Goal: Check status

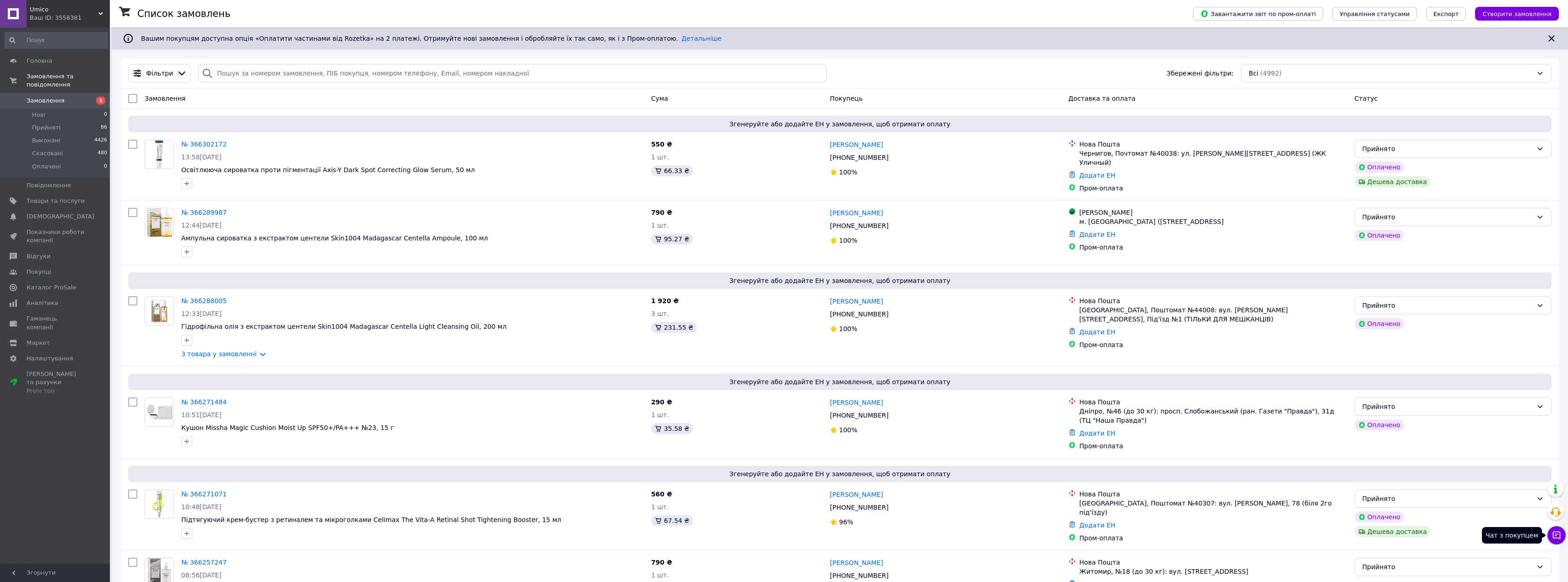
click at [1554, 534] on icon at bounding box center [1556, 535] width 9 height 9
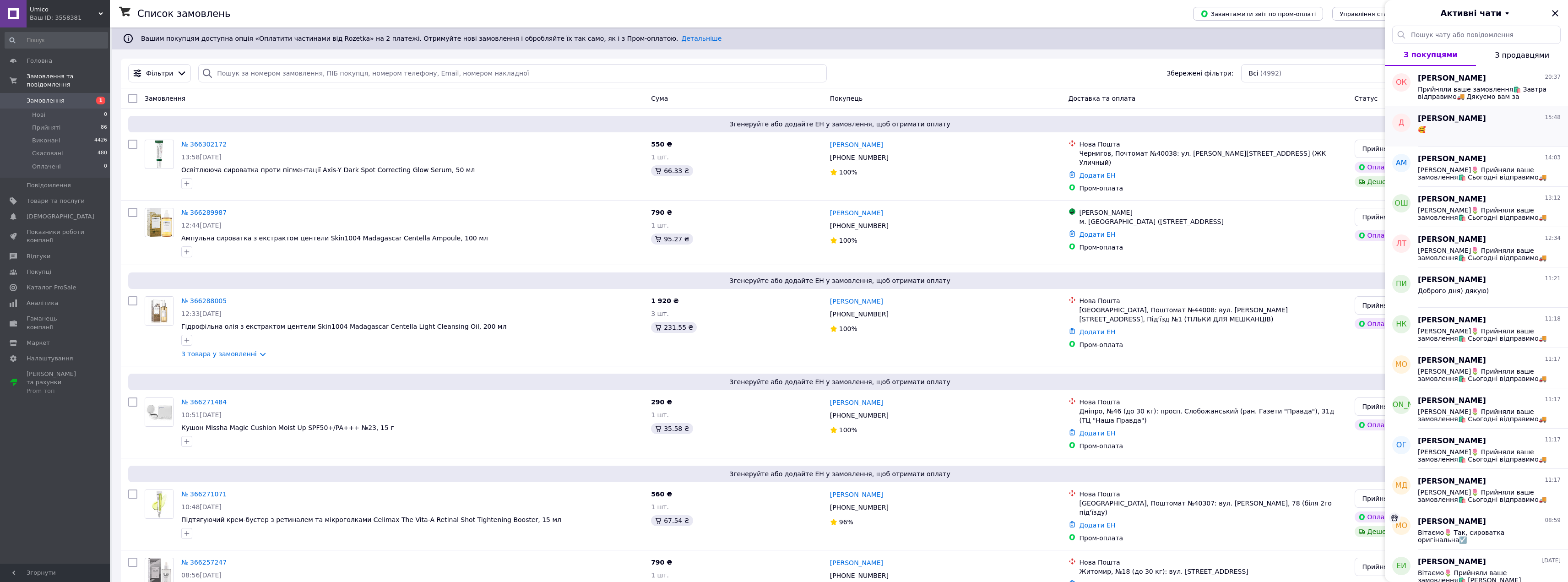
click at [1503, 126] on div "🥰" at bounding box center [1489, 131] width 143 height 15
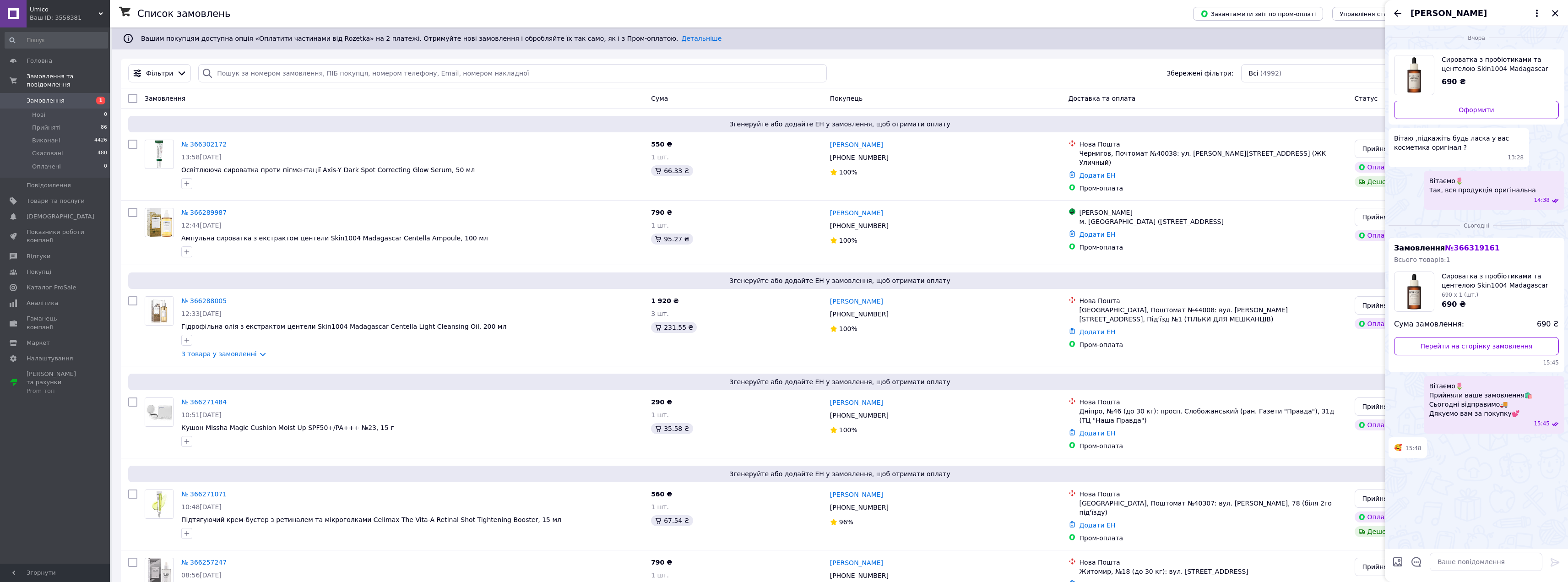
click at [1401, 17] on icon "Назад" at bounding box center [1397, 13] width 11 height 11
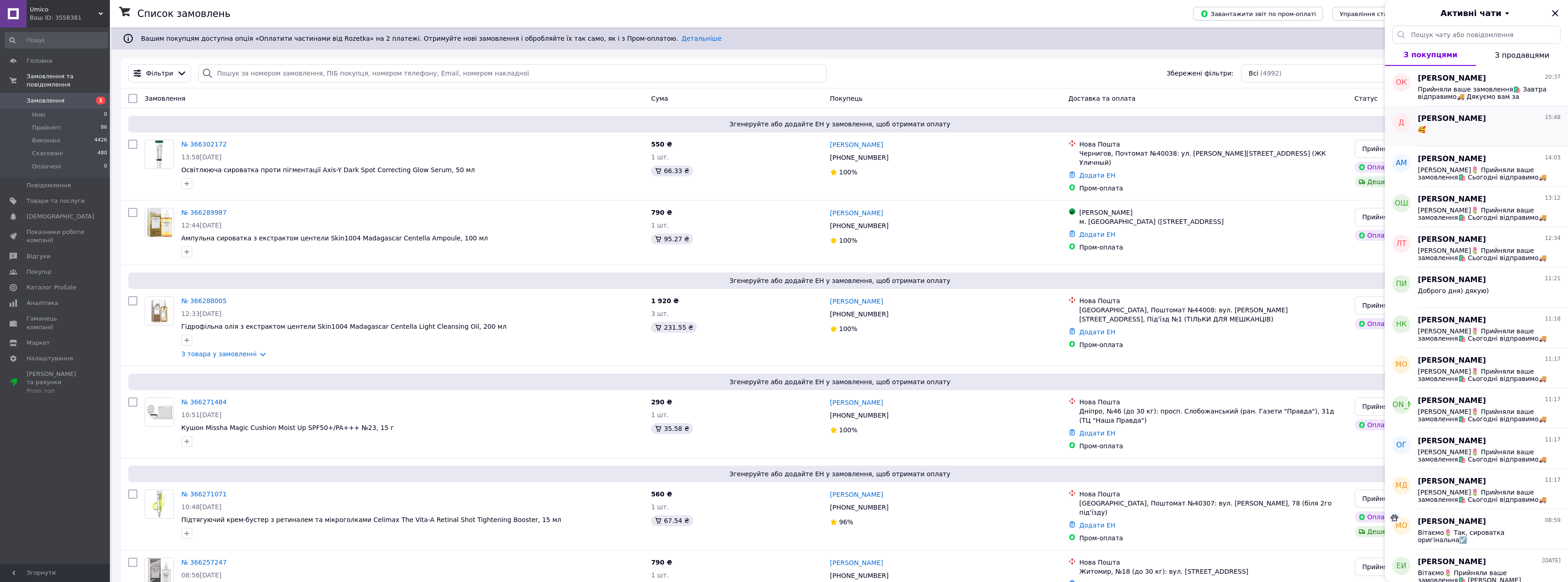
click at [1530, 128] on div "🥰" at bounding box center [1489, 131] width 143 height 15
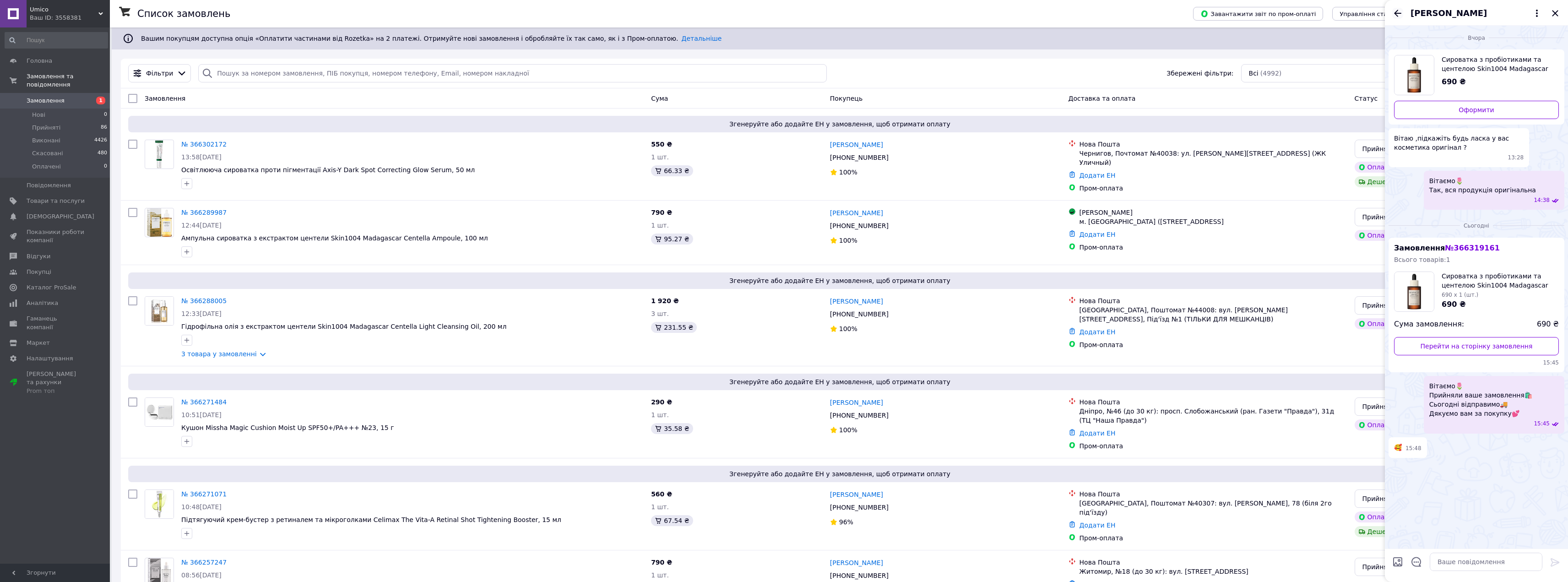
click at [1397, 11] on icon "Назад" at bounding box center [1397, 13] width 8 height 7
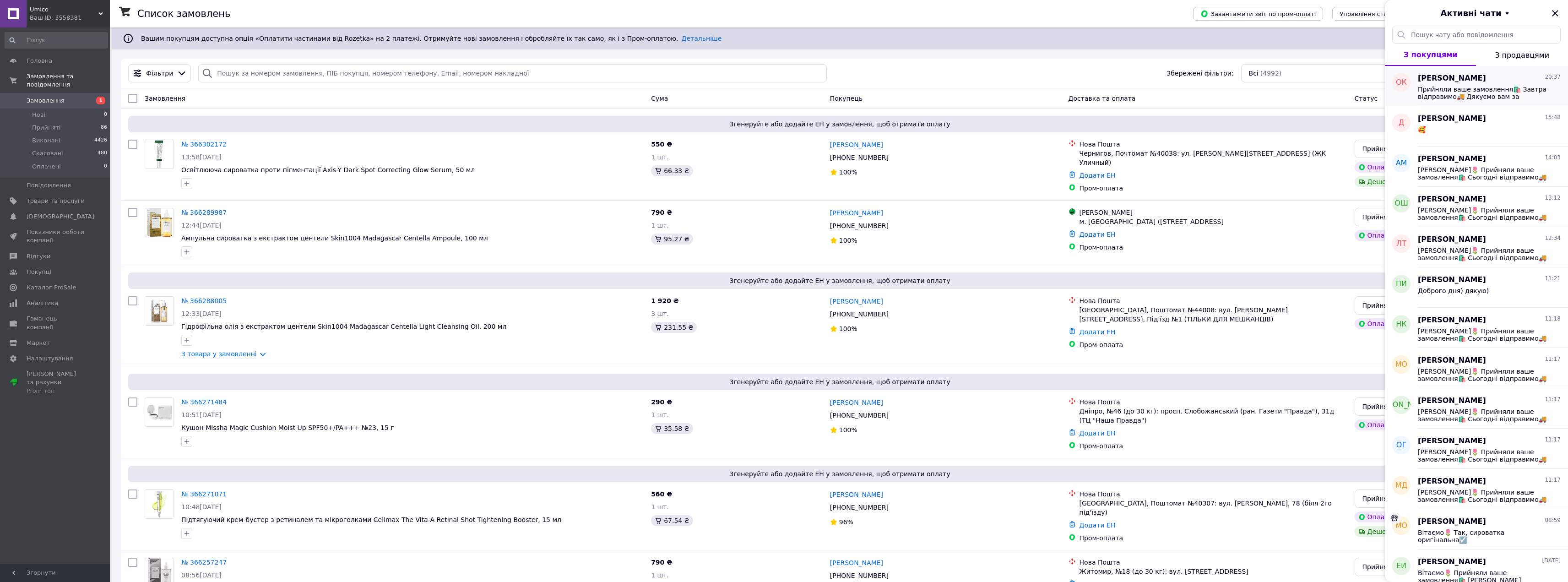
click at [1479, 93] on span "Прийняли ваше замовлення🛍️ Завтра відправимо🚚 Дякуємо вам за покупку💕" at bounding box center [1482, 93] width 130 height 15
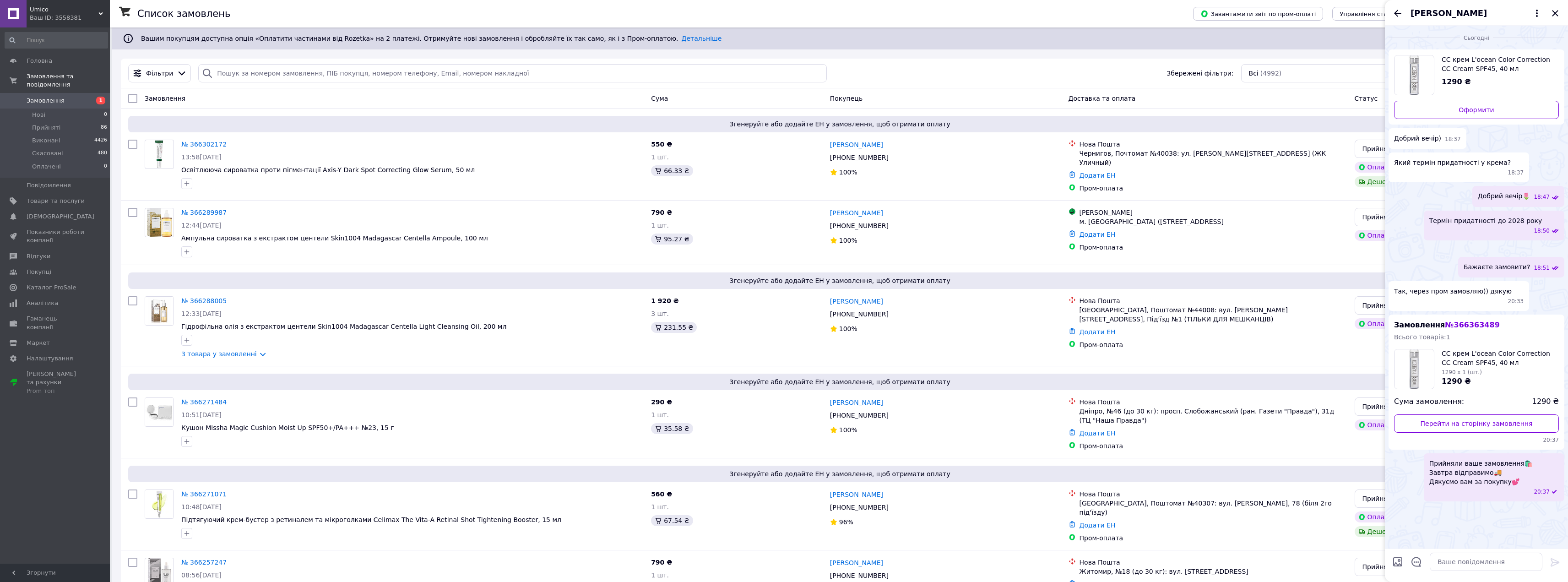
scroll to position [24, 0]
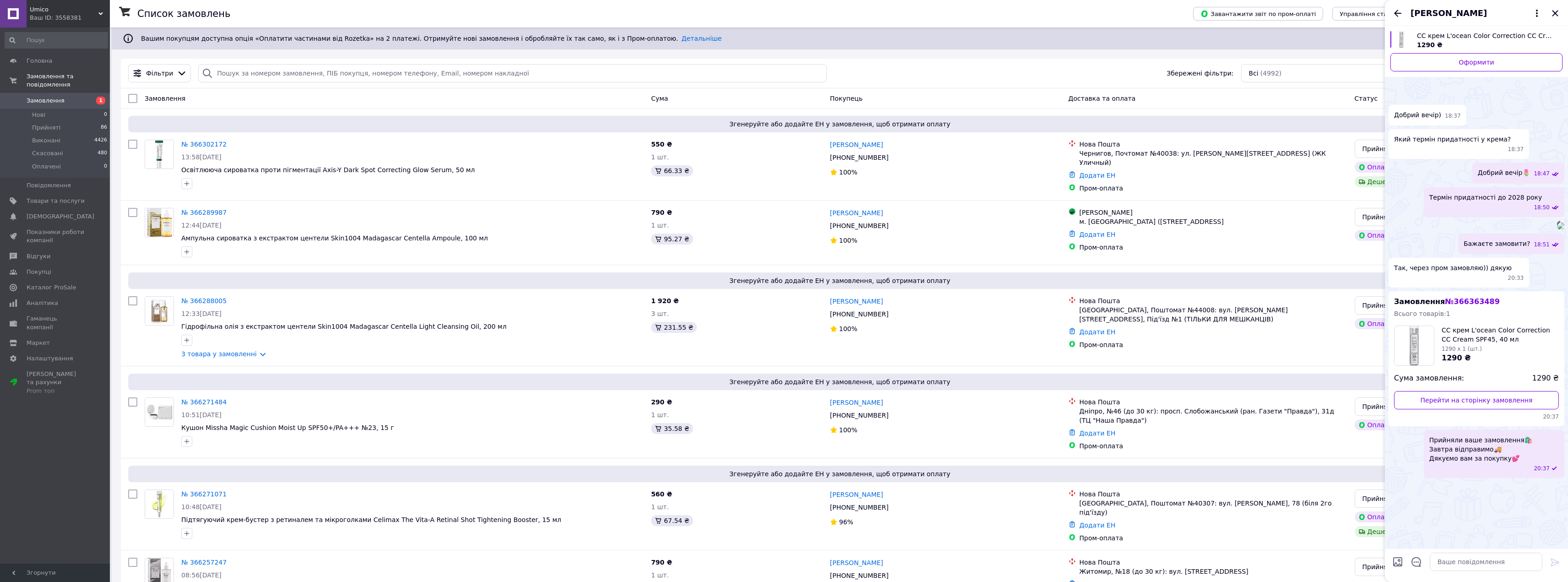
click at [1557, 230] on img at bounding box center [1560, 226] width 8 height 8
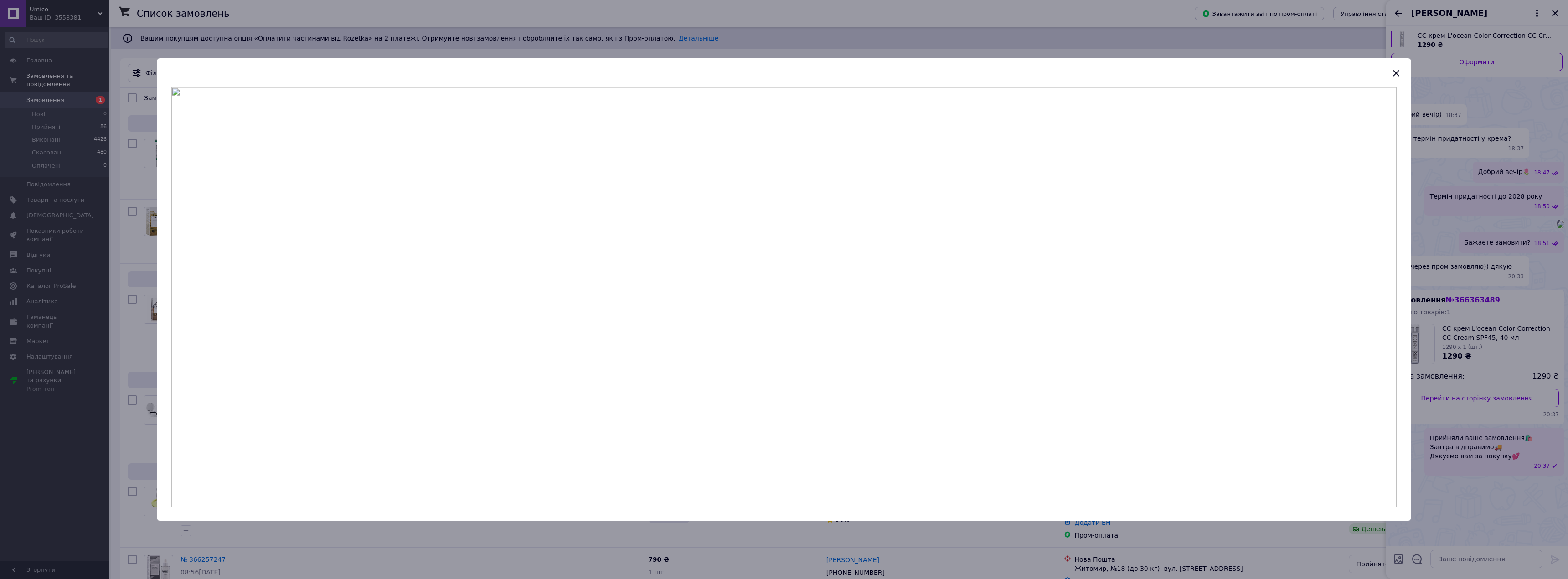
click at [1507, 206] on div at bounding box center [784, 289] width 1568 height 579
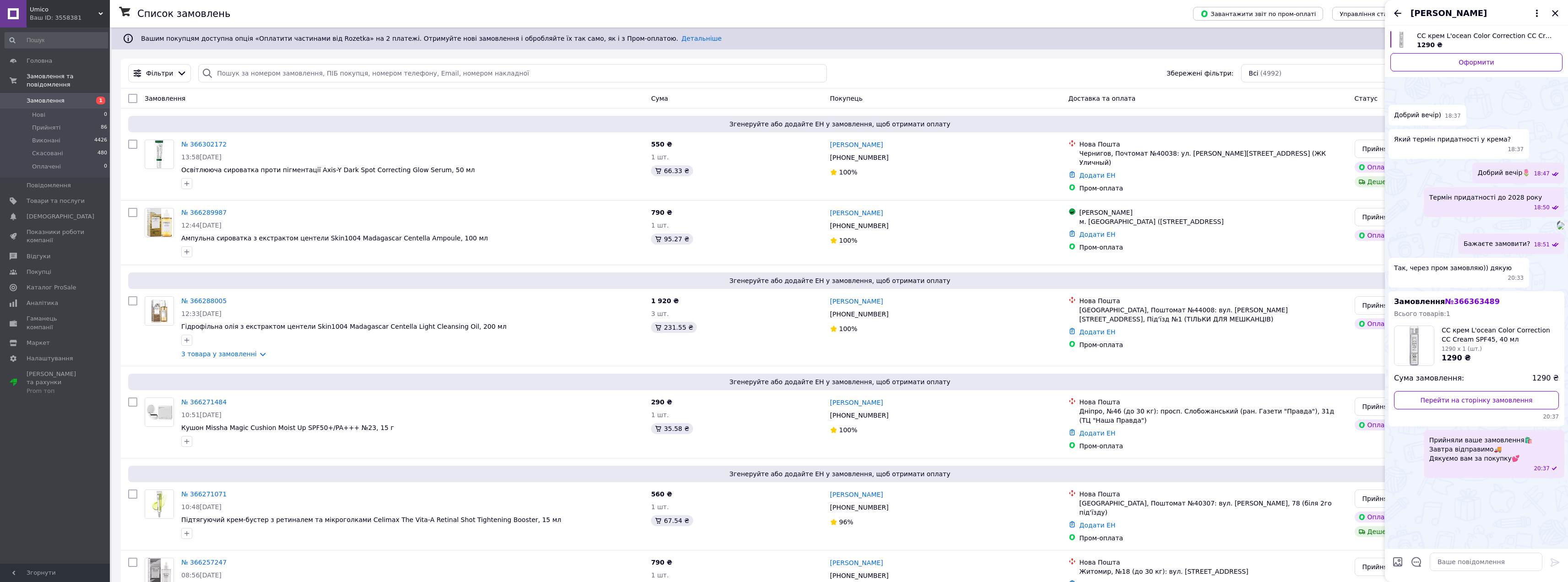
click at [1396, 9] on icon "Назад" at bounding box center [1397, 13] width 11 height 11
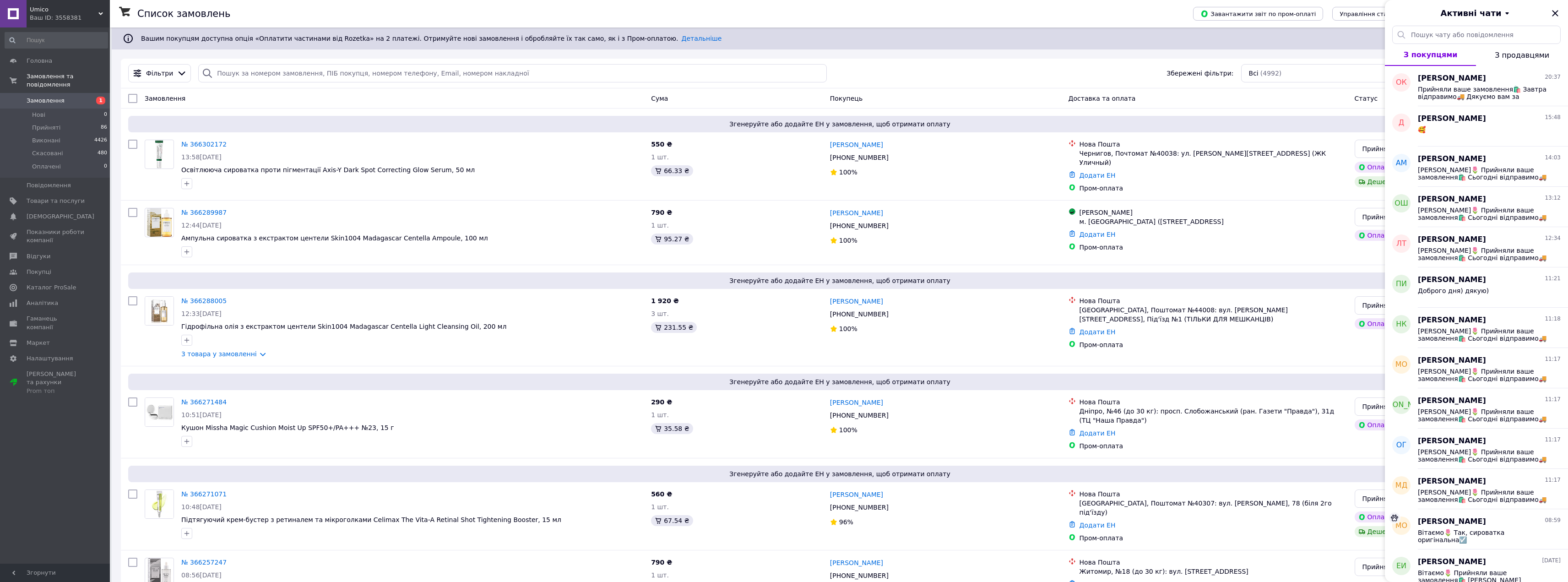
click at [1560, 7] on div "Активні чати" at bounding box center [1476, 13] width 183 height 25
click at [1555, 18] on icon "Закрити" at bounding box center [1555, 13] width 11 height 11
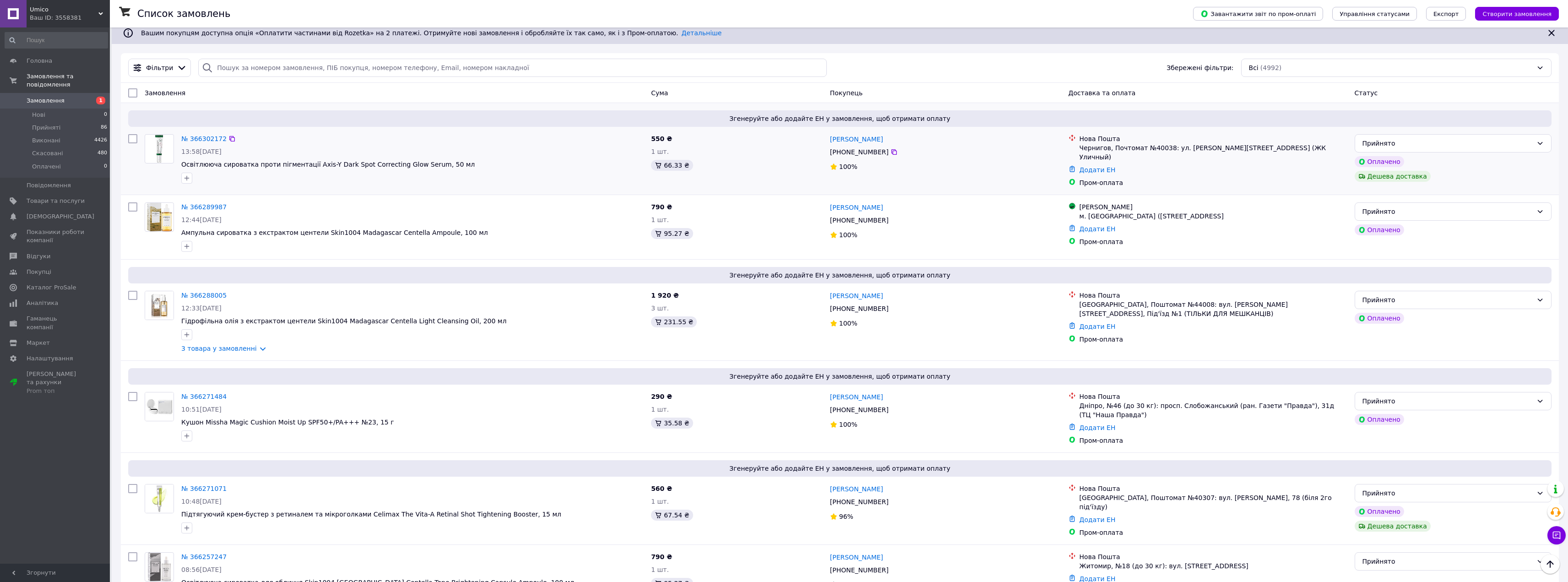
scroll to position [0, 0]
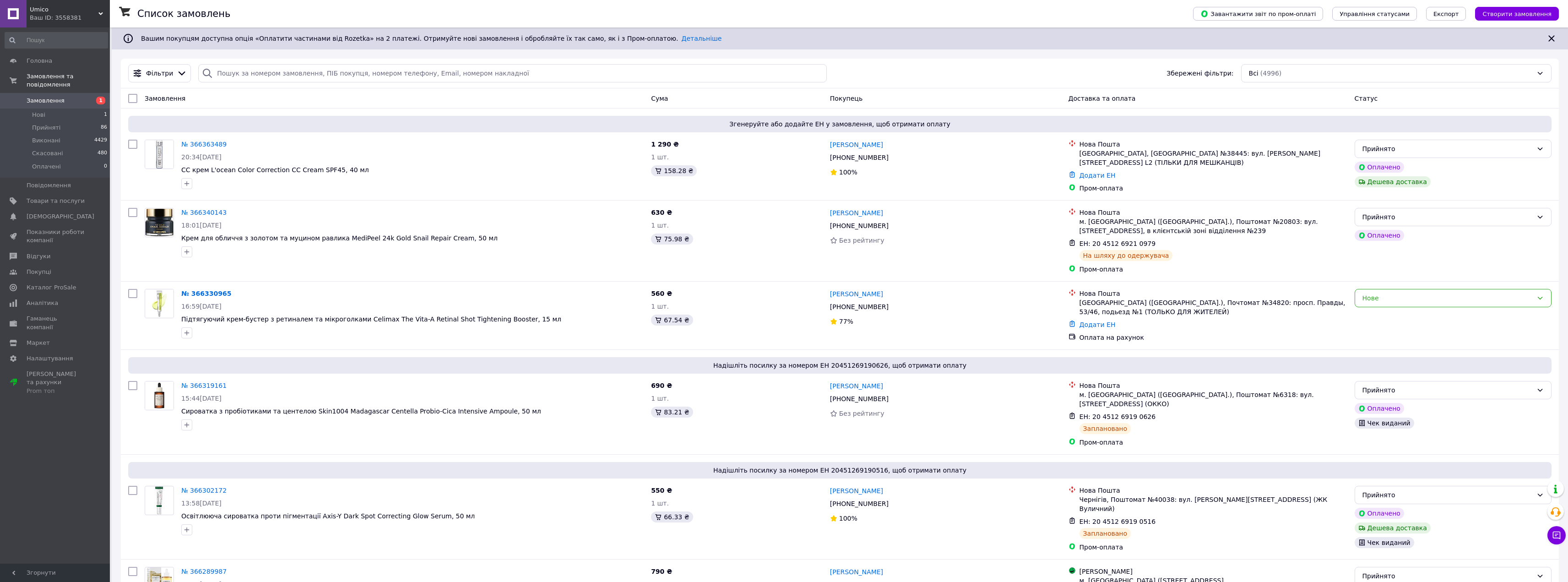
click at [1011, 60] on div "Фільтри Збережені фільтри: Всі (4996)" at bounding box center [840, 73] width 1438 height 30
drag, startPoint x: 733, startPoint y: 327, endPoint x: 746, endPoint y: 328, distance: 13.0
click at [733, 327] on div "560 ₴ 1 шт. 67.54 ₴" at bounding box center [736, 315] width 179 height 60
click at [892, 300] on div "Юлія Григорьева +380 95 788 56 09 77%" at bounding box center [946, 315] width 238 height 60
click at [891, 305] on icon at bounding box center [894, 307] width 8 height 8
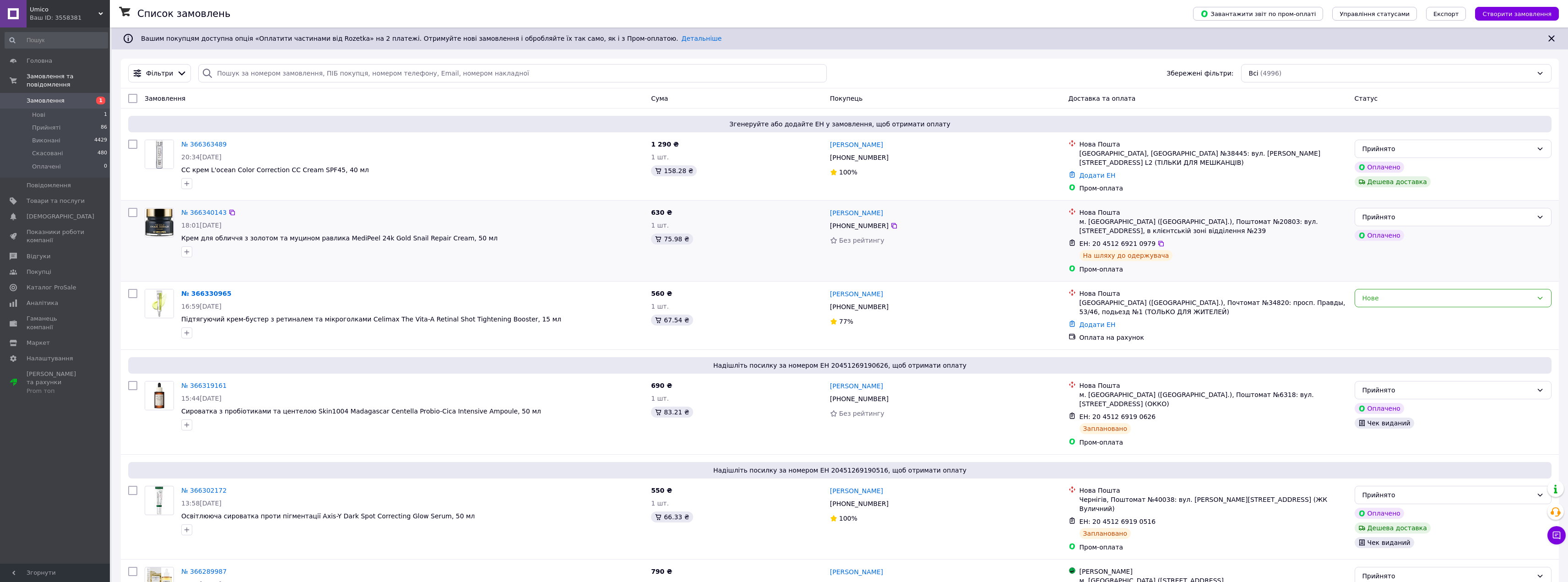
click at [787, 279] on div "№ 366340143 18:01, 12.10.2025 Крем для обличчя з золотом та муцином равлика Med…" at bounding box center [840, 241] width 1438 height 81
click at [1323, 96] on div "Доставка та оплата" at bounding box center [1207, 98] width 286 height 17
